Goal: Find specific page/section: Find specific page/section

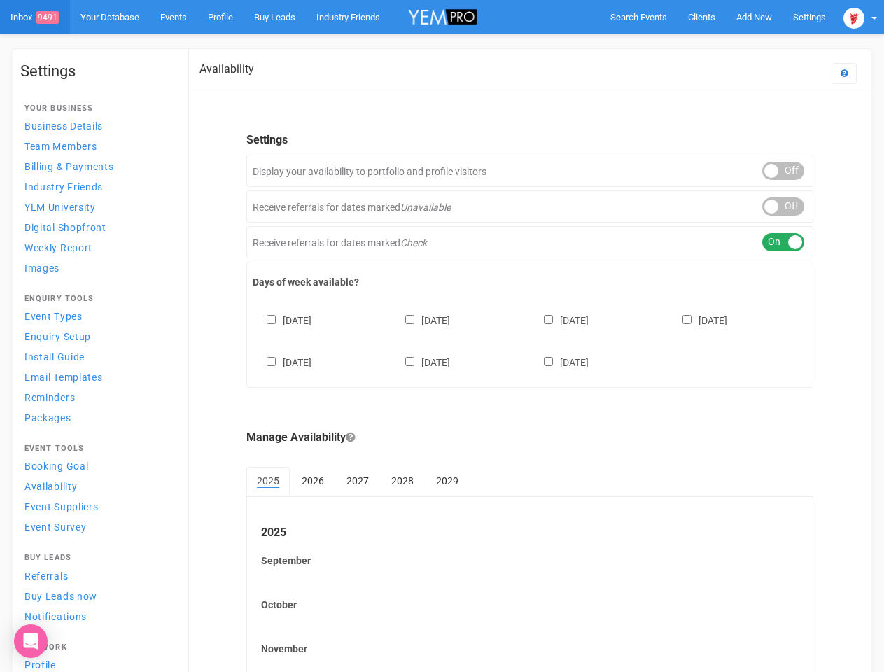
click at [442, 336] on div "[DATE] [DATE] [DATE] [DATE] [DATE] [DATE] [DATE]" at bounding box center [530, 335] width 555 height 84
click at [639, 17] on span "Search Events" at bounding box center [639, 17] width 57 height 11
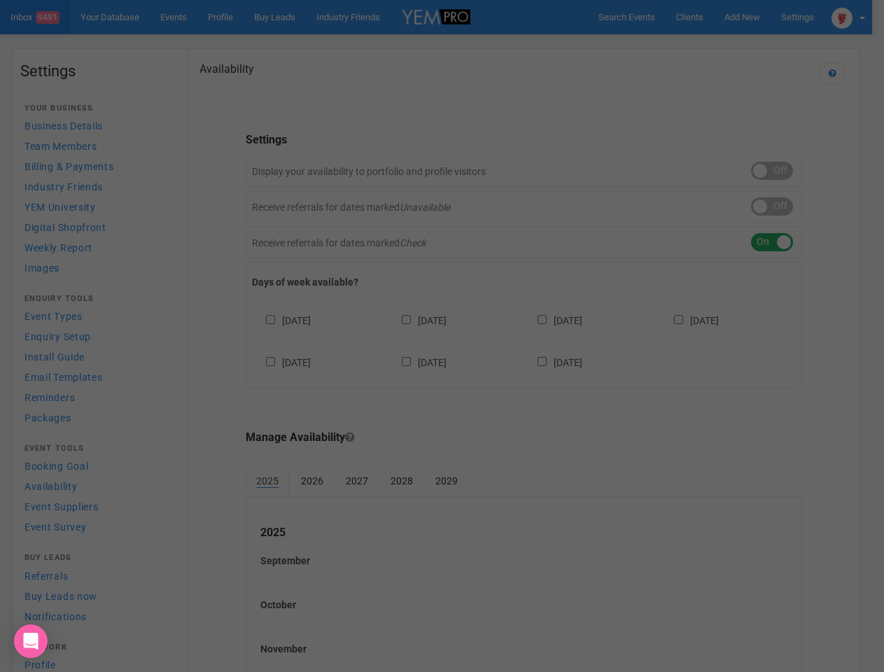
click at [754, 17] on body "Search Events Clients Add New New Client New Event New Enquiry Settings [GEOGRA…" at bounding box center [442, 405] width 884 height 810
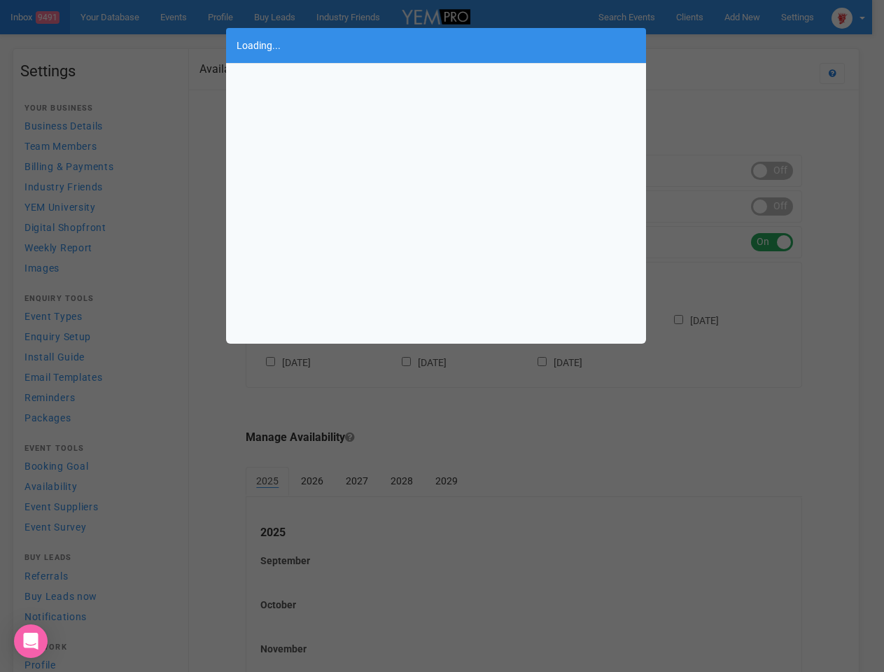
click at [722, 45] on div "Loading..." at bounding box center [442, 336] width 884 height 672
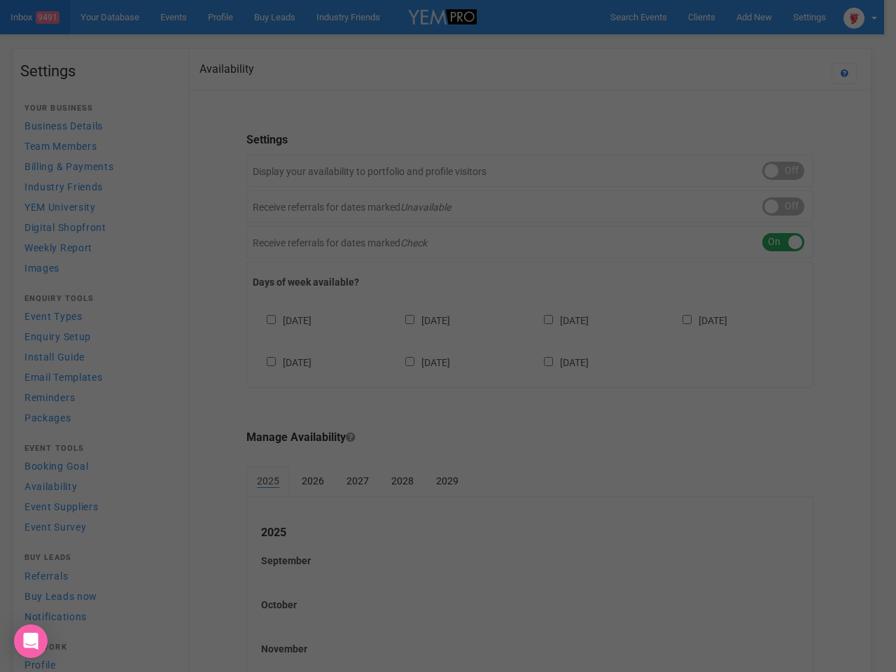
click at [861, 17] on div "Loading..." at bounding box center [448, 336] width 896 height 672
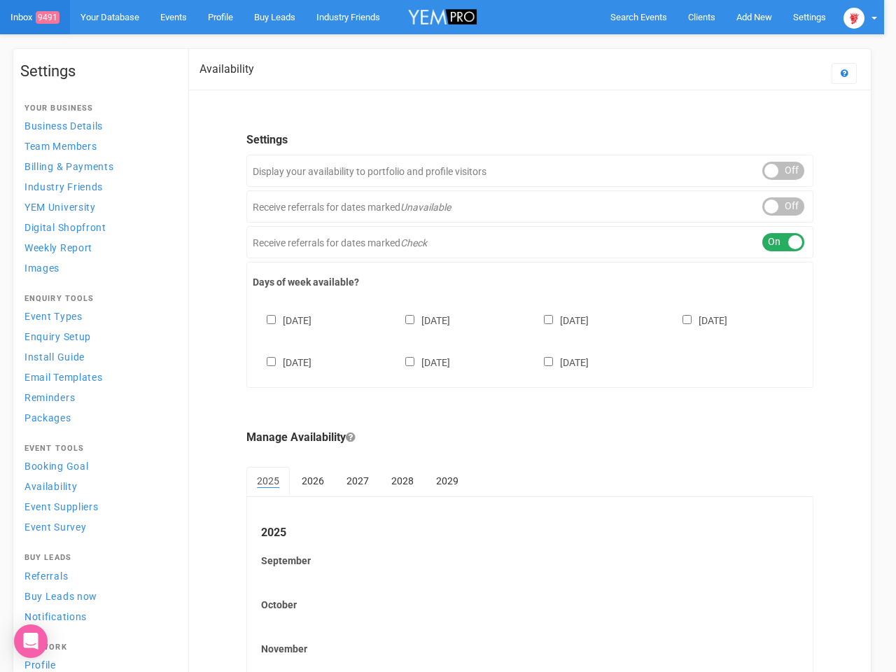
click at [784, 171] on div at bounding box center [448, 336] width 896 height 672
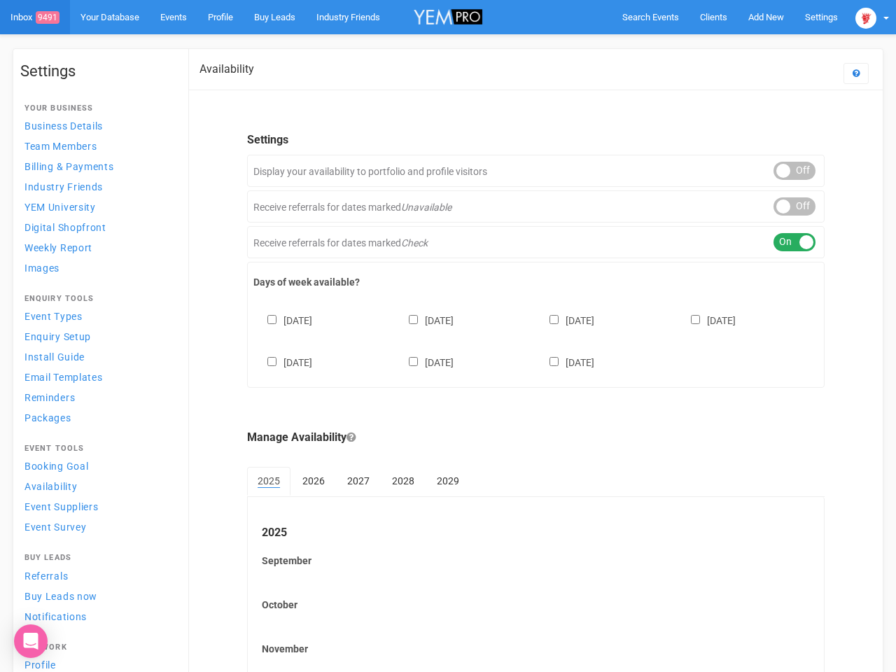
click at [784, 207] on div "ON OFF" at bounding box center [795, 206] width 42 height 18
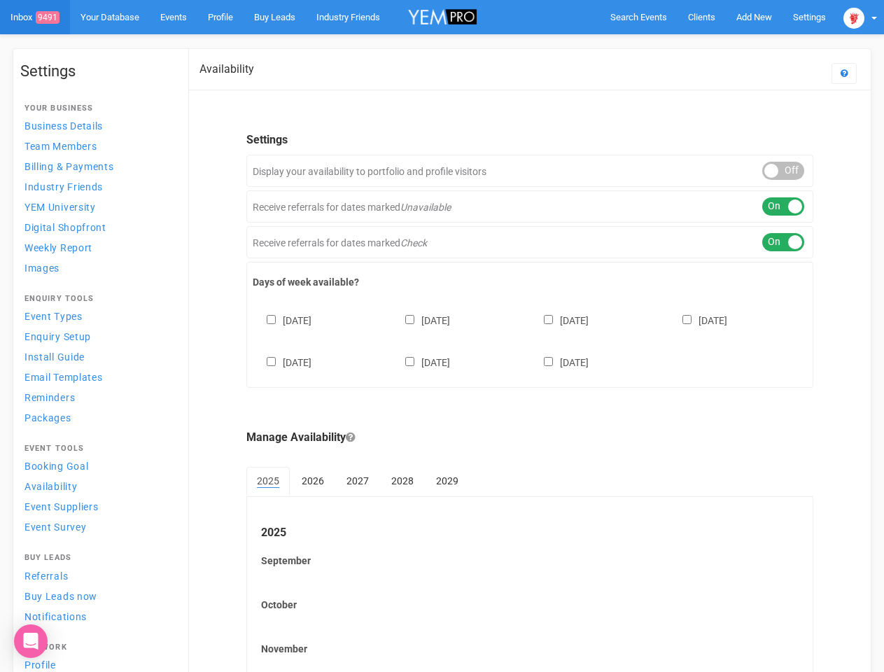
click at [784, 242] on div "ON OFF" at bounding box center [784, 242] width 42 height 18
click at [530, 340] on div "[DATE] [DATE] [DATE] [DATE] [DATE] [DATE] [DATE]" at bounding box center [530, 335] width 555 height 84
